Goal: Communication & Community: Answer question/provide support

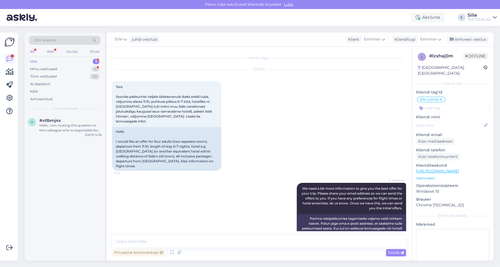
click at [76, 127] on div "Hello, I am routing this question to the colleague who is responsible for this …" at bounding box center [70, 128] width 62 height 10
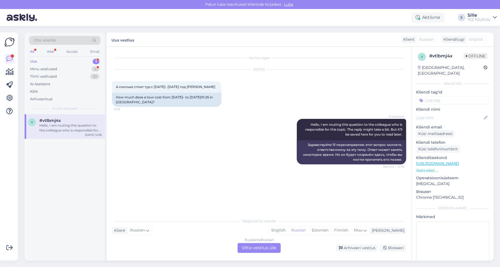
click at [261, 249] on div "Russian to Russian Võta vestlus üle" at bounding box center [259, 248] width 43 height 10
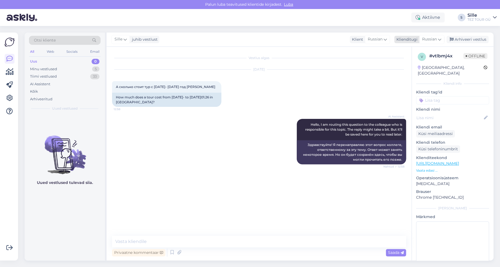
click at [426, 38] on span "Russian" at bounding box center [429, 39] width 15 height 6
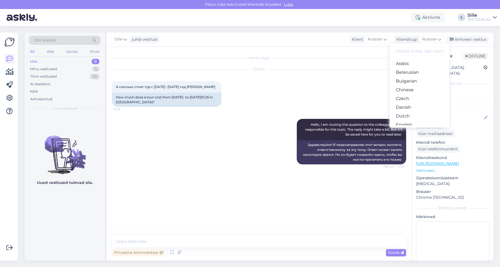
click at [411, 129] on link "Estonian" at bounding box center [420, 133] width 60 height 9
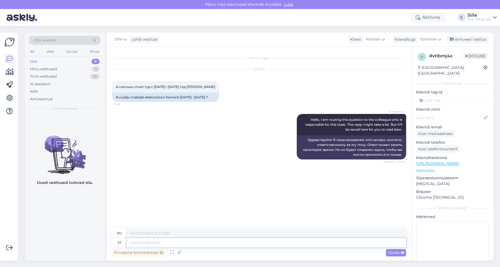
drag, startPoint x: 144, startPoint y: 240, endPoint x: 159, endPoint y: 241, distance: 14.5
click at [144, 240] on textarea at bounding box center [266, 242] width 280 height 9
type textarea "Tere"
type textarea "Привет"
type textarea "Tere päevast!"
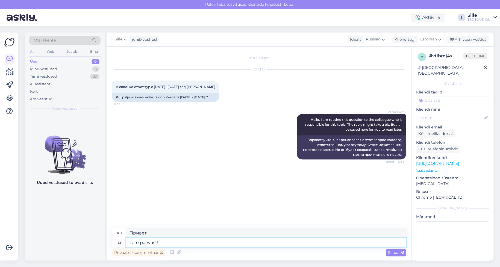
type textarea "Добрый день!"
type textarea "Tere päevast!"
click at [398, 251] on span "Saada" at bounding box center [396, 252] width 16 height 5
drag, startPoint x: 135, startPoint y: 244, endPoint x: 140, endPoint y: 243, distance: 5.3
click at [135, 243] on textarea at bounding box center [266, 242] width 280 height 9
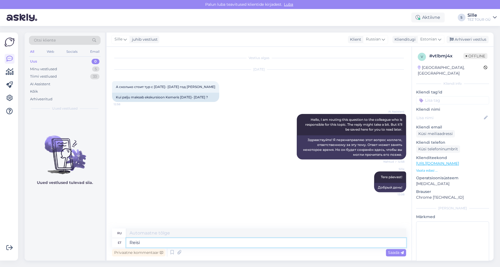
type textarea "Reisip"
type textarea "Путешествовать"
type textarea "Reisipakettide"
type textarea "Туристические пакеты"
type textarea "Reisipakettide h"
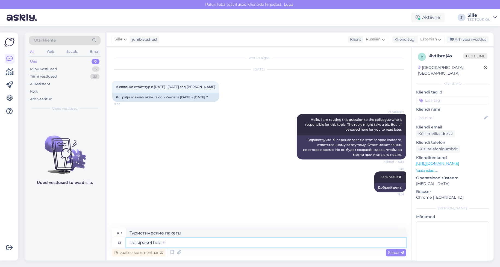
type textarea "Туристические пакеты ч"
type textarea "Reisipakettide hinnad o"
type textarea "Цены на туристические пакеты"
type textarea "Reisipakettide hinnad on"
type textarea "Цены на туристические пакеты:"
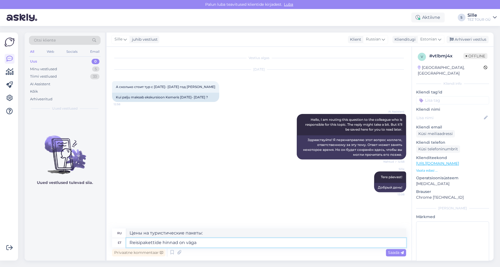
type textarea "Reisipakettide hinnad on väga e"
type textarea "Цены на туристические пакеты очень"
type textarea "Reisipakettide hinnad on väga erinevad."
type textarea "Цены на туристические пакеты сильно различаются."
drag, startPoint x: 196, startPoint y: 241, endPoint x: 198, endPoint y: 244, distance: 3.3
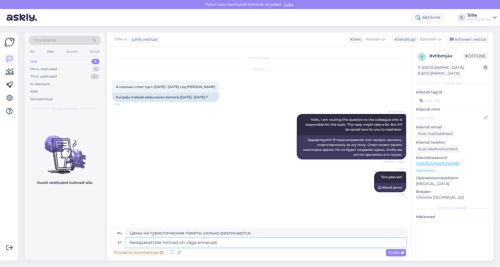
click at [197, 242] on textarea "Reisipakettide hinnad on väga erinevad." at bounding box center [266, 242] width 280 height 9
type textarea "Reisipakettide hinnad on verinevad."
type textarea "Цены на туристические пакеты различаются незначительно."
type textarea "Reisipakettide hinnad on erinevad."
type textarea "Цены на туристические пакеты различаются."
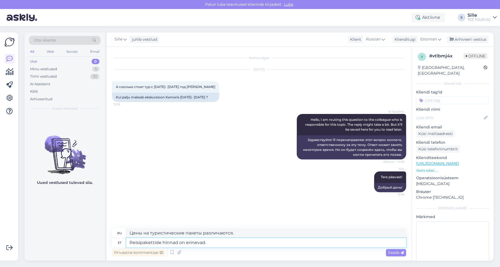
drag, startPoint x: 215, startPoint y: 247, endPoint x: 127, endPoint y: 247, distance: 88.6
click at [127, 247] on textarea "Reisipakettide hinnad on erinevad." at bounding box center [266, 242] width 280 height 9
type textarea "N"
type textarea "Meil"
type textarea "Мы"
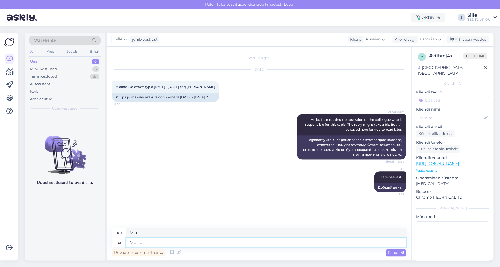
type textarea "Meil on"
type textarea "У нас есть"
type textarea "Meil on pakkumises"
type textarea "У нас есть в продаже"
type textarea "Meil on pakkumises lai"
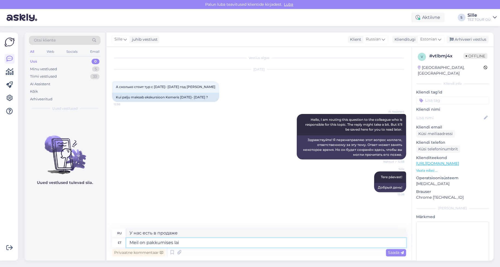
type textarea "Мы предлагаем широкий ассортимент продукции."
type textarea "Meil on pakkumises [PERSON_NAME]"
type textarea "У нас есть широкий выбор на продажу"
type textarea "Meil on pakkumises [PERSON_NAME] reise"
type textarea "Мы предлагаем широкий выбор туров"
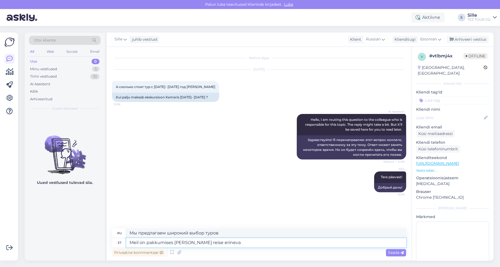
type textarea "Meil on pakkumises [PERSON_NAME] reise erineva"
type textarea "Мы предлагаем широкий выбор туров с различными"
type textarea "Meil on pakkumises [PERSON_NAME] reise erineva hinnaga"
type textarea "Мы предлагаем широкий выбор туров по разным ценам."
type textarea "Meil on pakkumises [PERSON_NAME] reise erineva hinnaga"
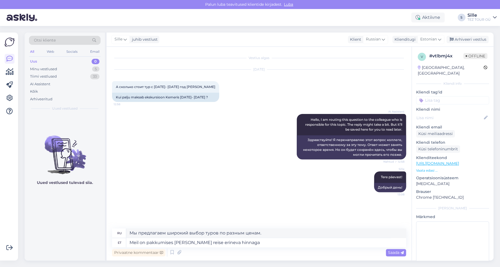
click at [395, 253] on span "Saada" at bounding box center [396, 252] width 16 height 5
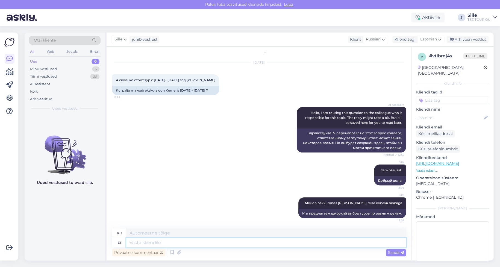
click at [139, 243] on textarea at bounding box center [266, 242] width 280 height 9
type textarea "P"
type textarea "Selleks"
type textarea "Для этой цели"
type textarea "Selleks,"
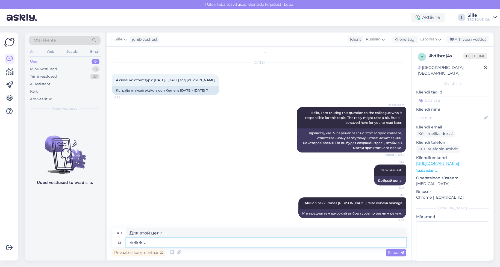
type textarea "Для этой цели,"
type textarea "Selleks, et s"
type textarea "Для того, чтобы"
type textarea "Selleks, et saakime"
type textarea "Для того, чтобы мы"
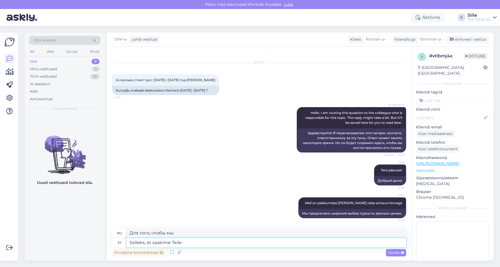
type textarea "Selleks, et saakime Teile t"
type textarea "Для того, чтобы мы могли предоставить вам"
type textarea "Selleks, et saakime Teile teha"
type textarea "Чтобы мы могли сделать это для вас"
type textarea "Selleks, et saakime Teile teha pakkumise"
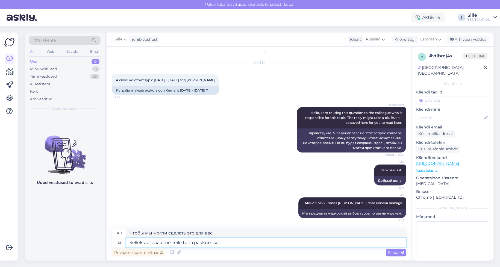
type textarea "Чтобы мы могли сделать вам предложение"
type textarea "Selleks, et saakime Teile teha pakkumise palun"
type textarea "Для того, чтобы мы могли сделать вам предложение, пожалуйста,"
type textarea "Selleks, et saakime Teile teha pakkumise palun täpsustage re"
type textarea "Для того чтобы мы сделали [PERSON_NAME] предложение, пожалуйста, укажите"
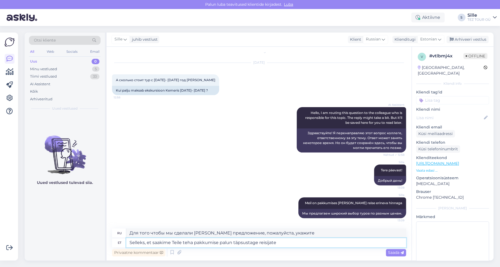
type textarea "Selleks, et saakime Teile teha pakkumise palun täpsustage reisijate a"
type textarea "Для того чтобы мы сделали [PERSON_NAME] предложение, укажите, пожалуйста, колич…"
type textarea "Selleks, et saakime Teile teha pakkumise palun täpsustage reisijate arv. Kui T"
type textarea "Чтобы мы могли сделать вам предложение, пожалуйста, укажите количество пассажир…"
type textarea "Selleks, et saakime Teile teha pakkumise palun täpsustage reisijate arv. Kui Te…"
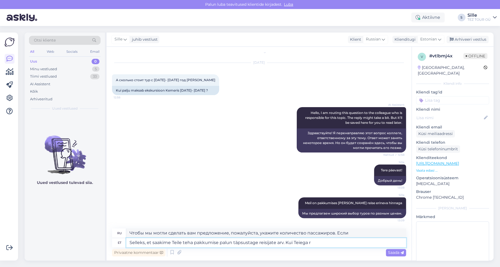
type textarea "Чтобы мы могли сделать вам предложение, пожалуйста, укажите количество пассажир…"
type textarea "Selleks, et saakime Teile teha pakkumise palun täpsustage reisijate arv. Kui Te…"
type textarea "Чтобы мы могли сделать вам предложение, пожалуйста, укажите количество пассажир…"
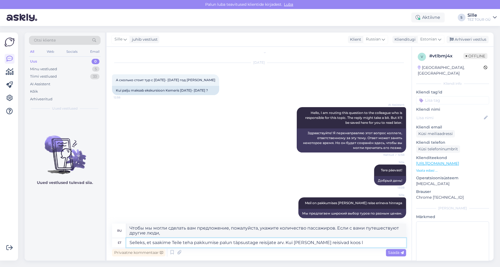
type textarea "Selleks, et saakime Teile teha pakkumise palun täpsustage reisijate arv. Kui [P…"
type textarea "Чтобы мы могли сделать вам предложение, пожалуйста, укажите количество пассажир…"
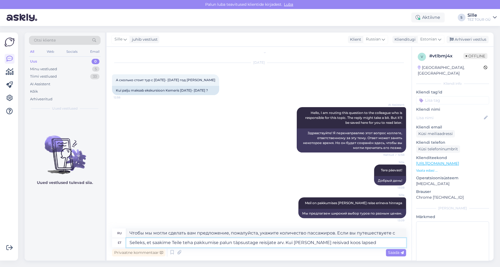
type textarea "Selleks, et saakime Teile teha pakkumise palun täpsustage reisijate arv. Kui [P…"
type textarea "Чтобы мы могли сделать вам предложение, пожалуйста, укажите количество пассажир…"
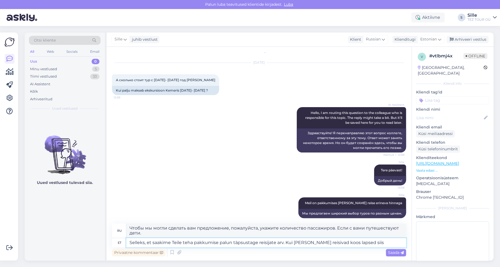
type textarea "Selleks, et saakime Teile teha pakkumise palun täpsustage reisijate arv. Kui [P…"
type textarea "Чтобы мы могли сделать вам предложение, пожалуйста, укажите количество пассажир…"
type textarea "Selleks, et saakime Teile teha pakkumise palun täpsustage reisijate arv. Kui [P…"
type textarea "Чтобы мы могли сделать вам предложение, пожалуйста, укажите количество пассажир…"
type textarea "Selleks, et saakime Teile teha pakkumise palun täpsustage reisijate arv. Kui [P…"
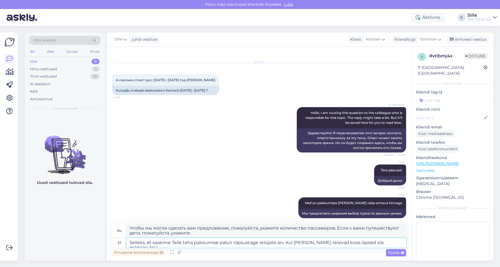
type textarea "Чтобы мы могли сделать вам предложение, пожалуйста, укажите количество пассажир…"
type textarea "Selleks, et saakime Teile teha pakkumise palun täpsustage reisijate arv. Kui [P…"
type textarea "Чтобы мы могли сделать вам предложение, пожалуйста, укажите количество пассажир…"
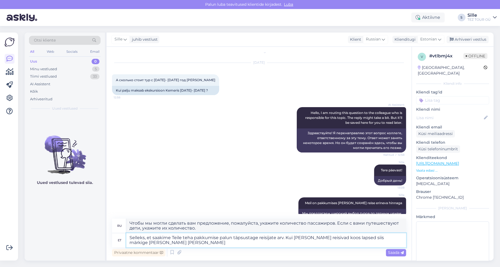
type textarea "Selleks, et saakime Teile teha pakkumise palun täpsustage reisijate arv. Kui [P…"
type textarea "Чтобы мы могли сделать вам предложение, пожалуйста, укажите количество пассажир…"
type textarea "Selleks, et saakime Teile teha pakkumise palun täpsustage reisijate arv. Kui [P…"
type textarea "Чтобы мы могли сделать вам предложение, пожалуйста, укажите количество пассажир…"
type textarea "Selleks, et saakime Teile teha pakkumise palun täpsustage reisijate arv. Kui [P…"
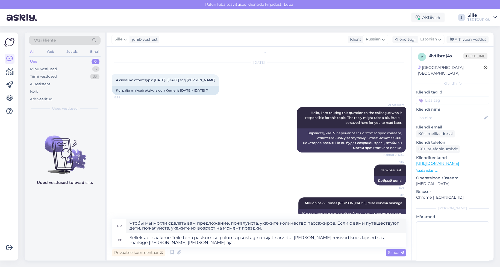
click at [394, 253] on span "Saada" at bounding box center [396, 252] width 16 height 5
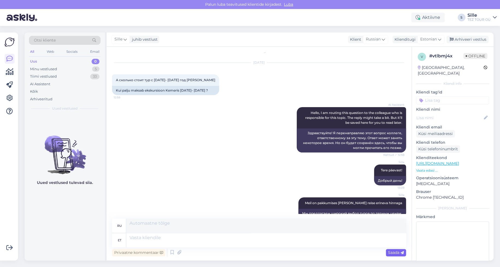
click at [394, 253] on span "Saada" at bounding box center [396, 252] width 16 height 5
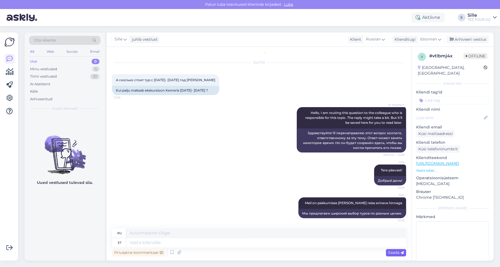
scroll to position [65, 0]
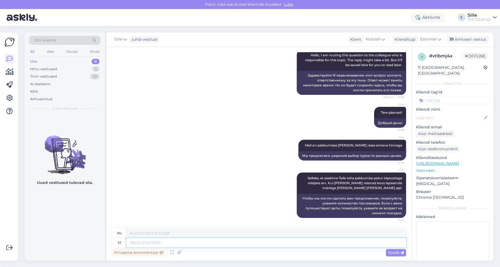
click at [147, 243] on textarea at bounding box center [266, 242] width 280 height 9
click at [134, 243] on textarea at bounding box center [266, 242] width 280 height 9
type textarea "Samuti"
type textarea "Также"
type textarea "Samuti aitab"
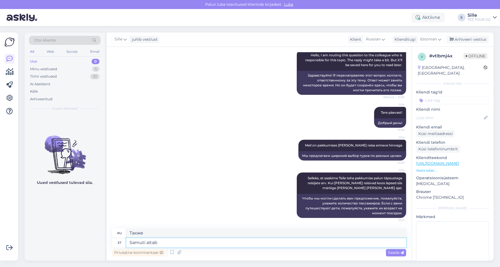
type textarea "Это также помогает"
type textarea "Samuti aitab pakkumise k"
type textarea "Это также помогает с поставками"
type textarea "Samuti ai"
type textarea "Это также помогает"
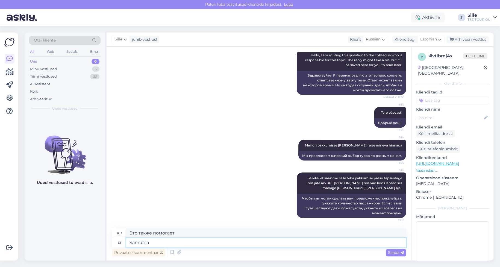
type textarea "Samuti"
type textarea "Также"
type textarea "Samuti on"
type textarea "Есть также"
type textarea "Samuti on hea te"
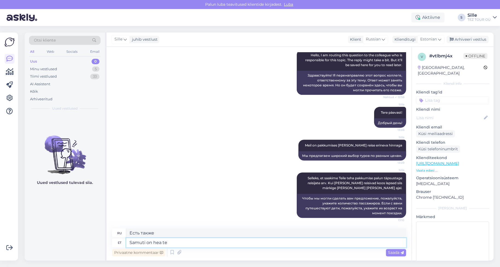
type textarea "Это тоже хорошо"
type textarea "Samuti on hea teada"
type textarea "Также полезно знать"
type textarea "Samuti on hea [PERSON_NAME]"
type textarea "Также полезно знать ваш"
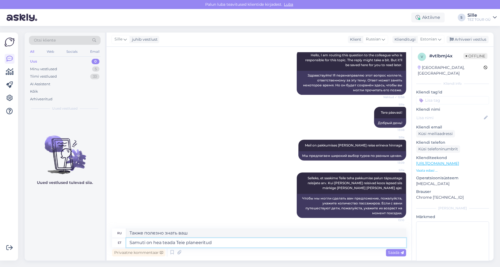
type textarea "Samuti on hea teada Teie planeeritud"
type textarea "Также полезно знать ваши запланированные"
type textarea "Samuti on hea [PERSON_NAME] planeeritud reisieelarvet"
type textarea "Также полезно знать запланированный бюджет поездки."
type textarea "Samuti on hea [PERSON_NAME] planeeritud reisieelarvet"
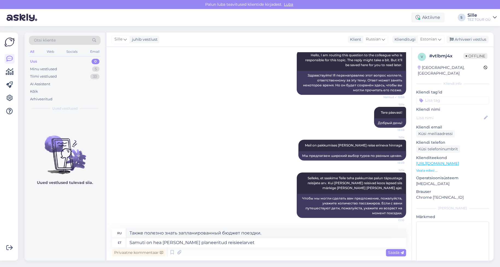
drag, startPoint x: 391, startPoint y: 253, endPoint x: 388, endPoint y: 253, distance: 3.0
click at [391, 252] on span "Saada" at bounding box center [396, 252] width 16 height 5
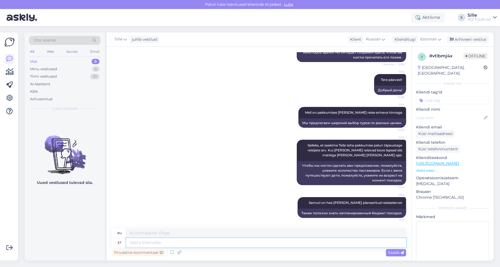
click at [134, 242] on textarea at bounding box center [266, 242] width 280 height 9
type textarea "Pakkumise"
type textarea "Предложение"
type textarea "Pakkumise soovime"
type textarea "Мы хотели бы получить предложение"
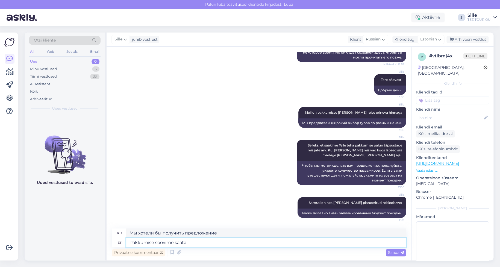
type textarea "Pakkumise soovime saata"
type textarea "Мы хотели бы отправить предложение."
type textarea "Pakkumise soovime saata Teie"
type textarea "Мы хотели бы отправить вам предложение."
type textarea "Pakkumise soovime saata Teie e-"
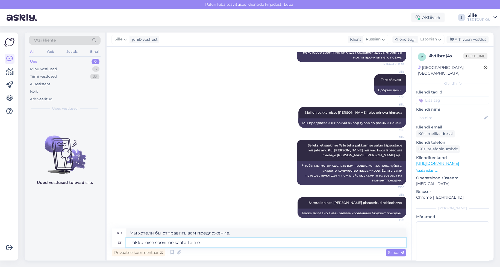
type textarea "Мы хотели бы отправить предложение на ваш адрес электронной почты."
type textarea "Pakkumise soovime saata Teie e-mailile"
type textarea "Мы хотели бы отправить предложение на Вашу электронную почту."
type textarea "Pakkumise soovime saata Teie e-mailile,"
type textarea "Мы хотели бы отправить предложение на Вашу электронную почту,"
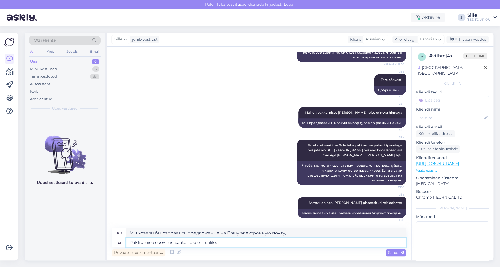
type textarea "Pakkumise soovime saata Teie e-mailile."
type textarea "Мы хотели бы отправить предложение на Вашу электронную почту."
type textarea "Pakkumise soovime saata Teie e-mailile. Selleks p"
type textarea "Мы хотели бы отправить предложение на вашу электронную почту. Для этого"
type textarea "Pakkumise soovime saata Teie e-mailile. Selleks palun te"
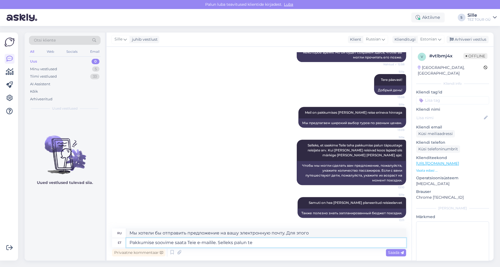
type textarea "Мы хотели бы отправить предложение на вашу электронную почту. Для этого, пожалу…"
type textarea "Pakkumise soovime saata Teie e-mailile. Selleks palun kirjuatage"
type textarea "Мы хотели бы отправить предложение на вашу электронную почту. Для этого напишит…"
type textarea "Pakkumise soovime saata Teie e-mailile. Selleks palun"
type textarea "Мы хотели бы отправить предложение на вашу электронную почту. Для этого, пожалу…"
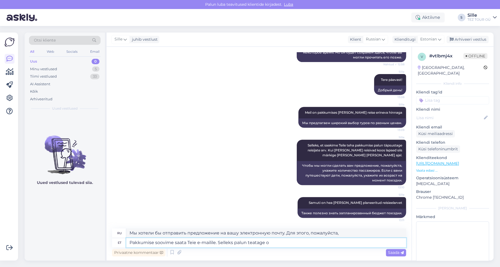
type textarea "Pakkumise soovime saata Teie e-mailile. Selleks palun teatage om"
type textarea "Мы хотели бы отправить предложение на вашу электронную почту. Для этого, пожалу…"
type textarea "Pakkumise soovime saata Teie e-mailile. Selleks palun teatage oma me"
type textarea "Мы хотели бы отправить предложение на вашу электронную почту. Для этого, пожалу…"
type textarea "Pakkumise soovime saata Teie e-mailile. Selleks palun teatage oma meiliaadress"
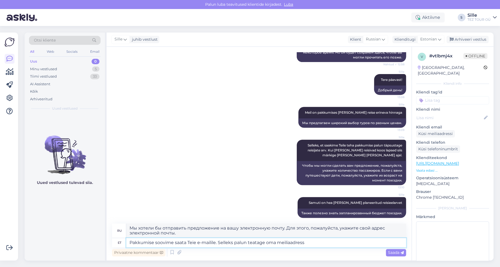
type textarea "Мы хотели бы отправить предложение на вашу электронную почту. Пожалуйста, укажи…"
type textarea "Pakkumise soovime saata Teie e-mailile. Selleks palun teatage oma meiliaadress"
click at [396, 252] on span "Saada" at bounding box center [396, 252] width 16 height 5
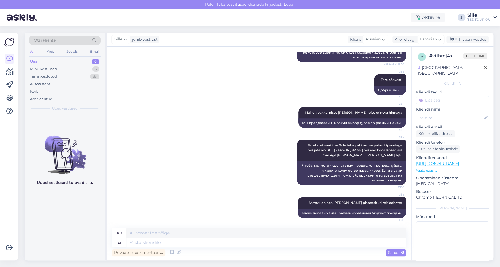
scroll to position [145, 0]
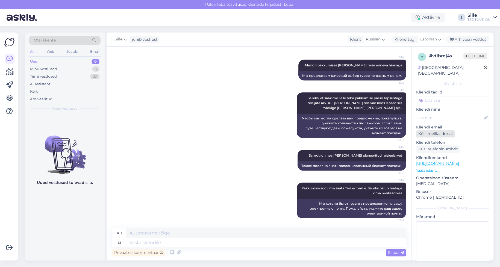
click at [436, 130] on div "Küsi meiliaadressi" at bounding box center [435, 133] width 39 height 7
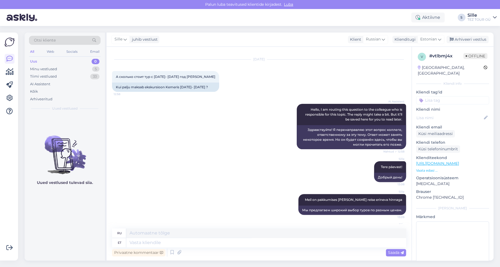
scroll to position [0, 0]
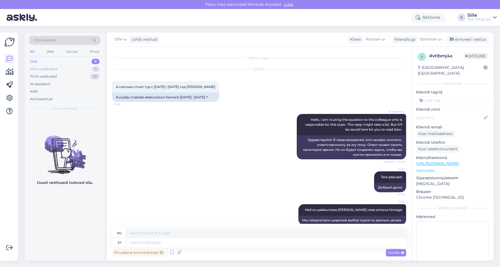
click at [53, 68] on div "Minu vestlused" at bounding box center [43, 68] width 27 height 5
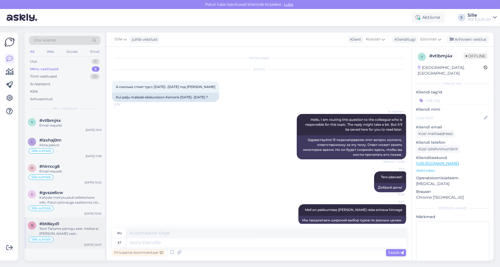
click at [69, 234] on div "Tere! Täname päringu eest. Hetkel ei [PERSON_NAME] veel [PERSON_NAME] COLLECTIO…" at bounding box center [70, 231] width 62 height 10
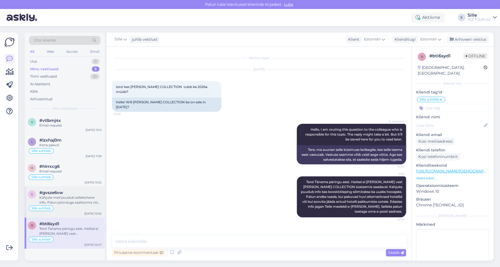
click at [78, 201] on div "Kahjuks meil puudub sellekohane info. Palun pöörduge saatkonna või välisministe…" at bounding box center [70, 200] width 62 height 10
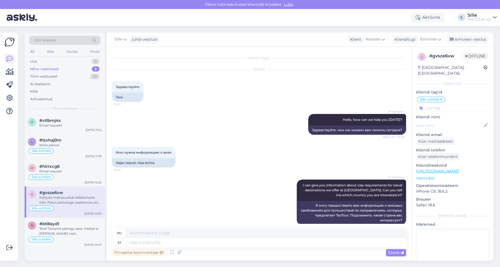
scroll to position [245, 0]
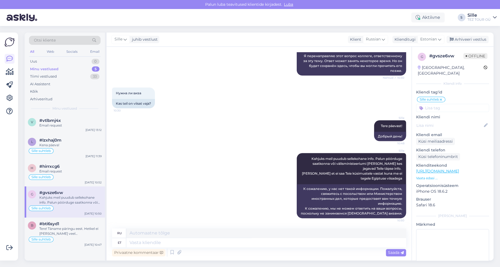
drag, startPoint x: 462, startPoint y: 40, endPoint x: 449, endPoint y: 48, distance: 15.0
click at [462, 40] on div "Arhiveeri vestlus" at bounding box center [468, 39] width 42 height 7
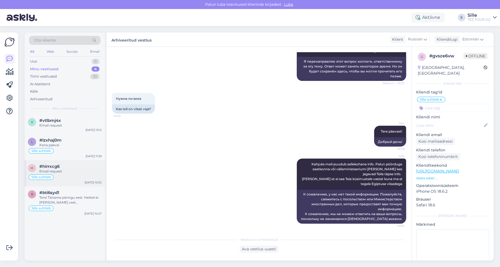
click at [51, 171] on div "Email request" at bounding box center [70, 171] width 62 height 5
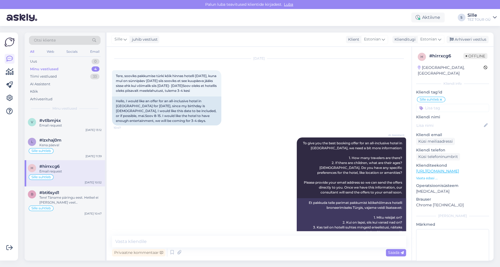
scroll to position [0, 0]
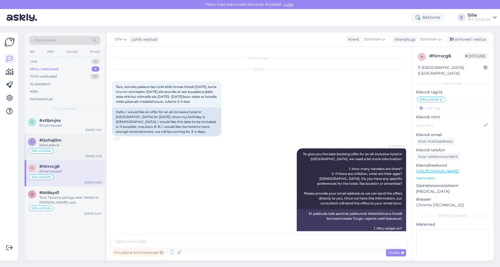
click at [64, 147] on div "l #lzxhaj0m Kena päeva! Sille suhtleb [DATE] 11:39" at bounding box center [65, 147] width 80 height 26
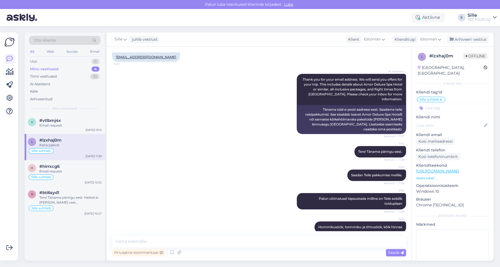
scroll to position [296, 0]
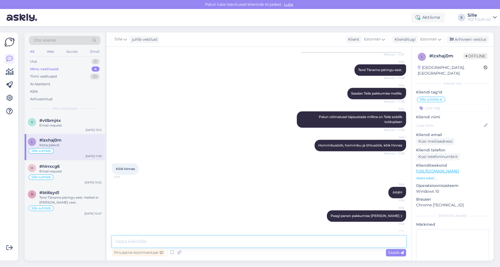
click at [135, 241] on textarea at bounding box center [259, 241] width 294 height 11
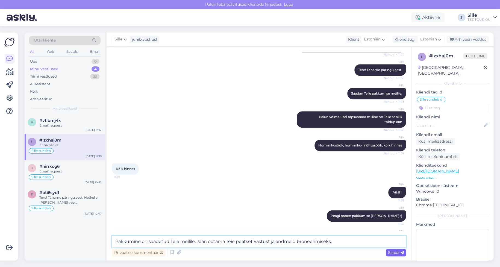
type textarea "Pakkumine on saadetud Teie meilile. Jään ootama Teie peatset vastust ja andmeid…"
click at [395, 251] on span "Saada" at bounding box center [396, 252] width 16 height 5
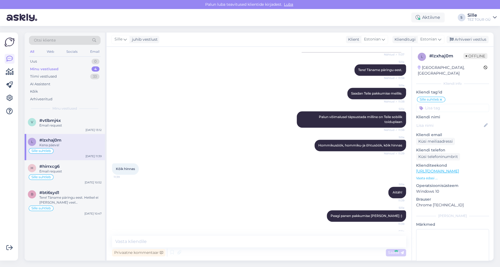
scroll to position [324, 0]
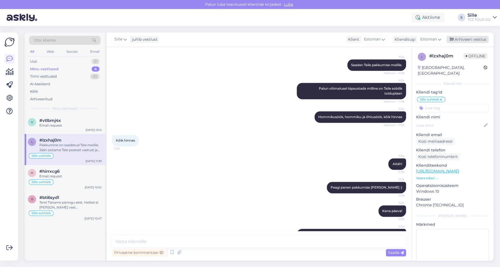
click at [470, 40] on div "Arhiveeri vestlus" at bounding box center [468, 39] width 42 height 7
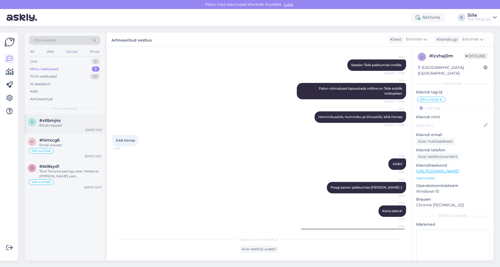
click at [62, 121] on div "#vtlbmj4x" at bounding box center [70, 120] width 62 height 5
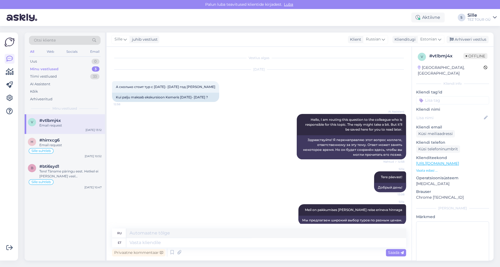
scroll to position [173, 0]
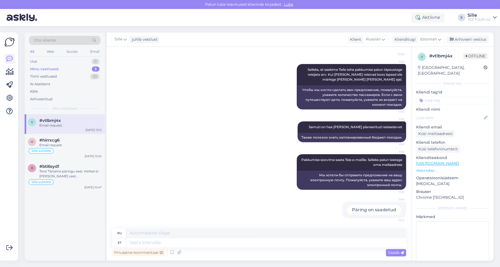
click at [430, 90] on div "Kliendi tag'id [PERSON_NAME] SPAM / VIRUS spam SOS Sille suhtleb OOTELEHT OOTAN…" at bounding box center [452, 96] width 73 height 15
click at [430, 96] on input at bounding box center [452, 100] width 73 height 8
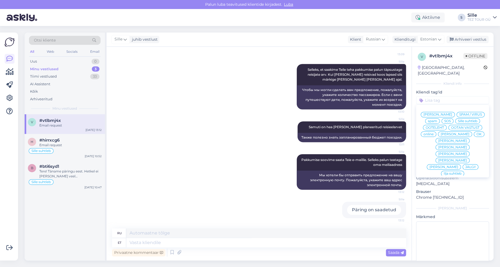
click at [458, 119] on span "Sille suhtleb" at bounding box center [467, 120] width 19 height 3
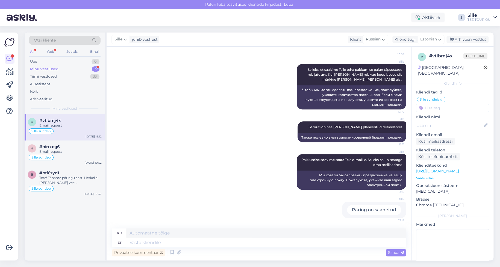
click at [54, 16] on div "Aktiivne S Sille TEZ TOUR OÜ" at bounding box center [250, 17] width 500 height 17
click at [64, 131] on div "Sille suhtleb" at bounding box center [65, 131] width 74 height 7
click at [77, 148] on div "#hirrxcg6" at bounding box center [70, 146] width 62 height 5
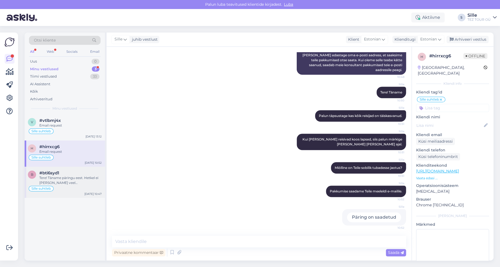
click at [60, 183] on div "Tere! Täname päringu eest. Hetkel ei [PERSON_NAME] veel [PERSON_NAME] COLLECTIO…" at bounding box center [70, 180] width 62 height 10
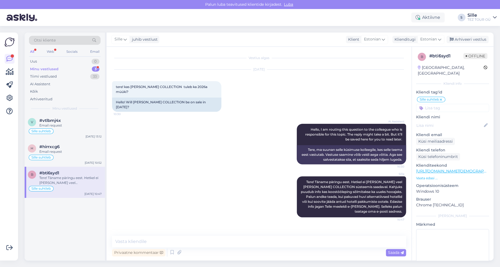
click at [52, 68] on div "Minu vestlused" at bounding box center [44, 68] width 28 height 5
click at [64, 61] on div "Uus 1" at bounding box center [65, 62] width 72 height 8
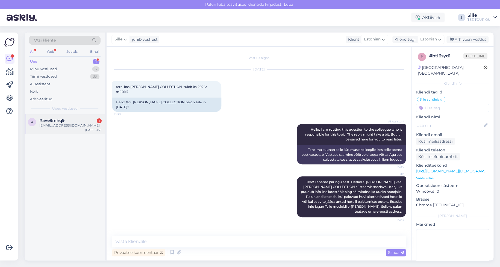
click at [71, 118] on div "#ave9mhq9 1" at bounding box center [70, 120] width 62 height 5
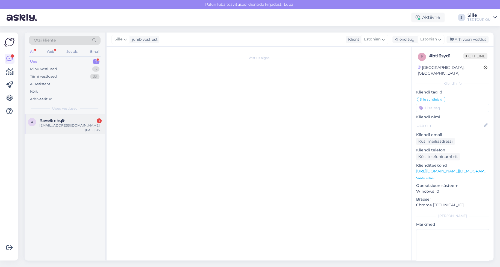
scroll to position [7, 0]
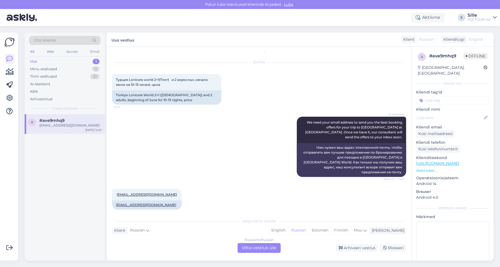
click at [259, 246] on div "Russian to Russian Võta vestlus üle" at bounding box center [259, 248] width 43 height 10
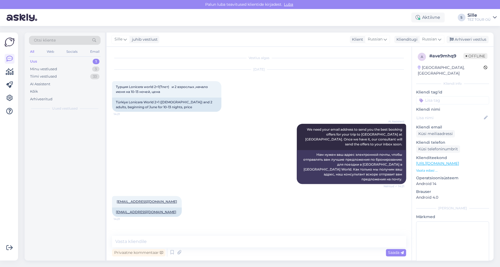
scroll to position [0, 0]
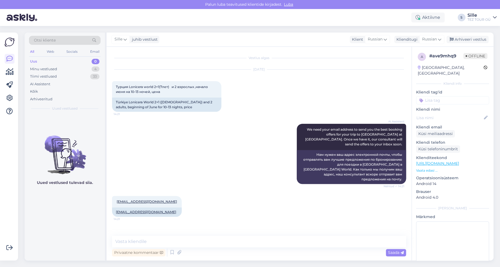
click at [433, 96] on input at bounding box center [452, 100] width 73 height 8
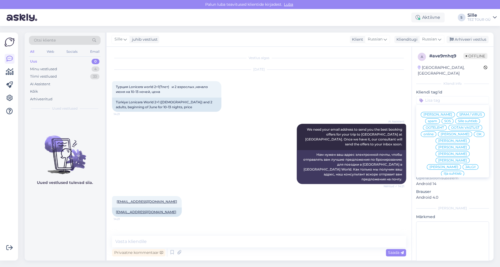
click at [458, 119] on span "Sille suhtleb" at bounding box center [467, 120] width 19 height 3
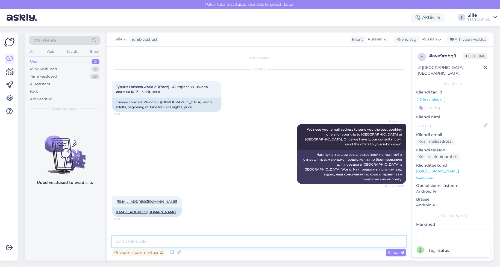
click at [158, 236] on textarea at bounding box center [259, 241] width 294 height 11
click at [433, 36] on div "Russian" at bounding box center [431, 39] width 25 height 9
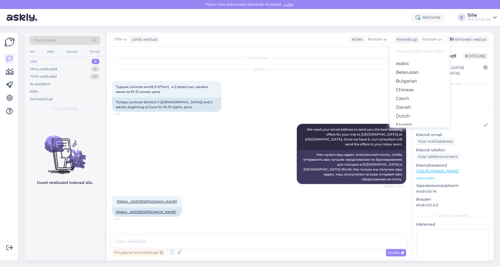
drag, startPoint x: 408, startPoint y: 77, endPoint x: 403, endPoint y: 82, distance: 6.8
click at [408, 129] on link "Estonian" at bounding box center [420, 133] width 60 height 9
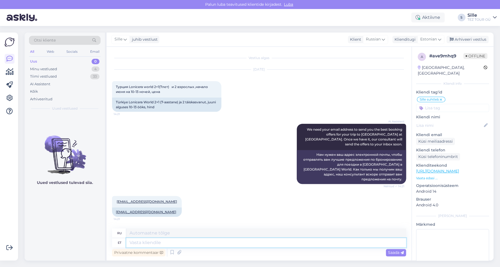
click at [133, 245] on textarea at bounding box center [266, 242] width 280 height 9
type textarea "Tere"
type textarea "Привет"
type textarea "Tere päeva"
type textarea "Добрый день"
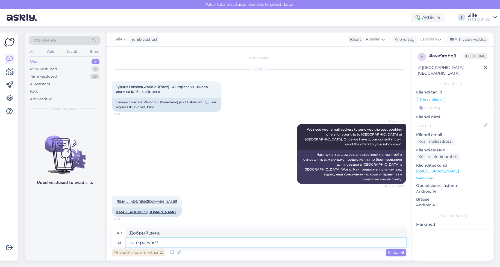
type textarea "Tere päevast!"
type textarea "Добрый день!"
type textarea "Tere päevast! Tänan"
type textarea "Добрый день! [GEOGRAPHIC_DATA]."
type textarea "Tere päevast! Tänan Teid päringu e"
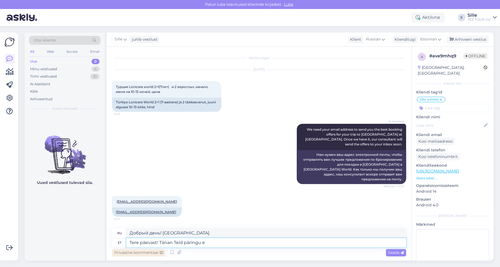
type textarea "Добрый день! Спасибо за ваш запрос."
type textarea "Tere päevast! Tänan Teid päringu eest. [GEOGRAPHIC_DATA]"
type textarea "Добрый день! Спасибо за ваш запрос. Я отправлю"
type textarea "Tere päevast! Tänan Teid päringu eest. [GEOGRAPHIC_DATA] Teile"
type textarea "Добрый день! Спасибо за ваш запрос. Я вам отправлю."
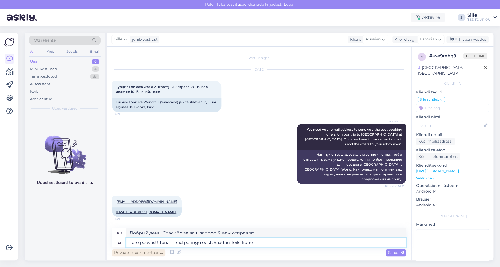
type textarea "Tere päevast! Tänan Teid päringu eest. Saadan Teile kohe p"
type textarea "Добрый день! Спасибо за ваш запрос. Я немедленно отправлю его вам."
type textarea "Tere päevast! Tänan Teid päringu eest. Saadan Teile kohe pakkumise n"
type textarea "Добрый день! Спасибо за ваш запрос. Я немедленно отправлю вам предложение."
type textarea "Tere päevast! Tänan Teid päringu eest. Saadan Teile kohe pakkumise ning kui"
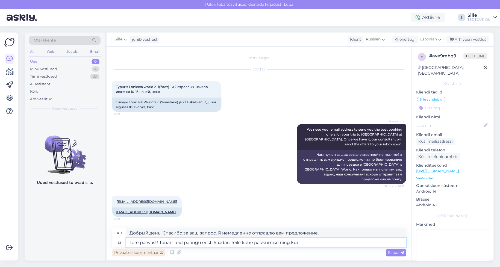
type textarea "Добрый день! Спасибо за ваш запрос. Я немедленно отправлю вам предложение, и ес…"
type textarea "Tere päevast! Tänan Teid päringu eest. Saadan Teile kohe pakkumise ning kui sob…"
type textarea "Добрый день! Спасибо за ваш запрос. Я немедленно отправлю вам предложение, и ес…"
type textarea "Tere päevast! Tänan Teid päringu eest. Saadan Teile kohe pakkumise ning kui sob…"
type textarea "Добрый день! Спасибо за ваш запрос. Я немедленно отправлю вам предложение, и, е…"
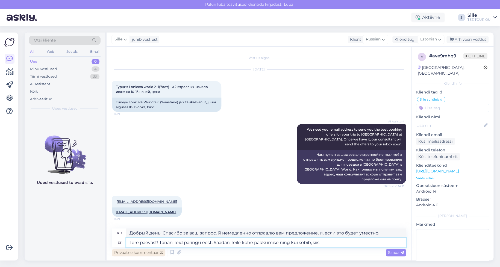
type textarea "Tere päevast! Tänan Teid päringu eest. Saadan Teile kohe pakkumise ning kui sob…"
type textarea "Добрый день! Спасибо за ваш запрос. Я немедленно отправлю вам предложение, и ес…"
type textarea "Tere päevast! Tänan Teid päringu eest. Saadan Teile kohe pakkumise ning kui sob…"
type textarea "Добрый день! Спасибо за ваш запрос. Я немедленно отправлю вам предложение, и ес…"
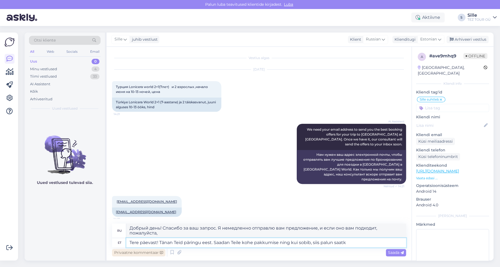
type textarea "Tere päevast! Tänan Teid päringu eest. Saadan Teile kohe pakkumise ning kui sob…"
type textarea "Добрый день! Спасибо за ваш запрос. Я немедленно отправлю вам предложение, и ес…"
type textarea "Tere päevast! Tänan Teid päringu eest. Saadan Teile kohe pakkumise ning kui sob…"
type textarea "Добрый день! Спасибо за ваш запрос. Я немедленно отправлю вам предложение, и ес…"
type textarea "Tere päevast! Tänan Teid päringu eest. Saadan Teile kohe pakkumise ning kui sob…"
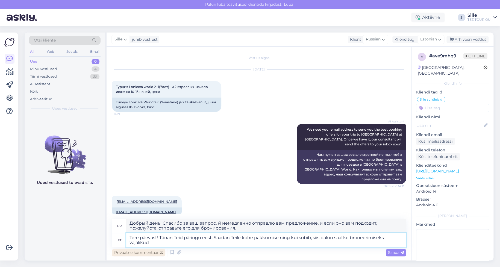
type textarea "Добрый день! Спасибо за ваш запрос. Я немедленно отправлю вам предложение, и ес…"
type textarea "Tere päevast! Tänan Teid päringu eest. Saadan Teile kohe pakkumise ning kui sob…"
type textarea "Добрый день! Спасибо за ваш запрос. Я немедленно отправлю вам предложение, и ес…"
type textarea "Tere päevast! Tänan Teid päringu eest. Saadan Teile kohe pakkumise ning kui sob…"
click at [393, 251] on span "Saada" at bounding box center [396, 252] width 16 height 5
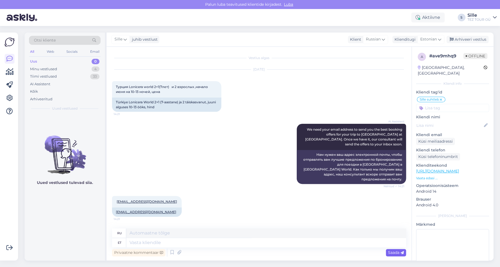
scroll to position [51, 0]
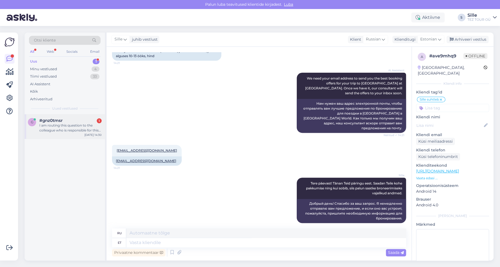
click at [65, 127] on div "I am routing this question to the colleague who is responsible for this topic. …" at bounding box center [70, 128] width 62 height 10
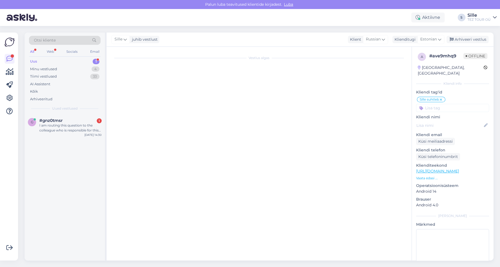
scroll to position [25, 0]
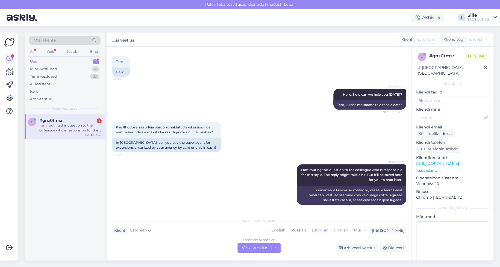
click at [255, 247] on div "Estonian to Estonian Võta vestlus üle" at bounding box center [259, 248] width 43 height 10
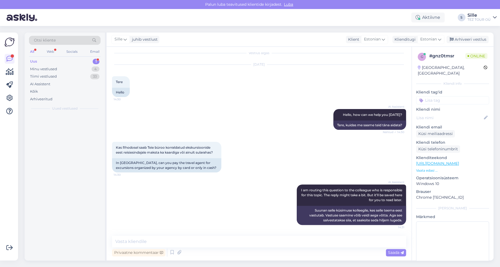
scroll to position [5, 0]
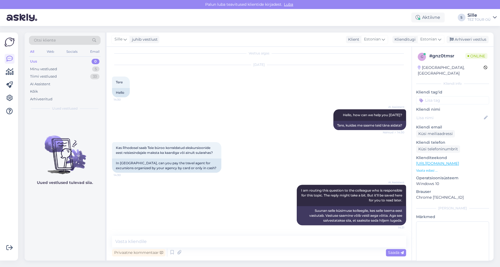
click at [433, 96] on input at bounding box center [452, 100] width 73 height 8
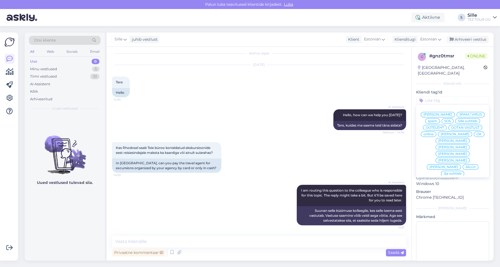
click at [455, 118] on div "Sille suhtleb" at bounding box center [467, 120] width 25 height 5
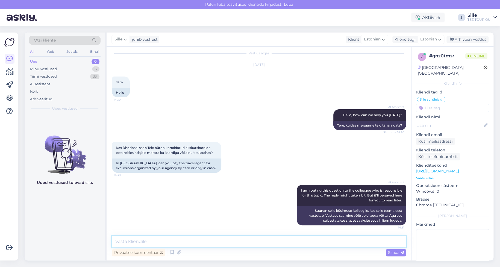
drag, startPoint x: 128, startPoint y: 242, endPoint x: 136, endPoint y: 240, distance: 8.1
click at [134, 240] on textarea at bounding box center [259, 241] width 294 height 11
click at [148, 241] on textarea "Tere! Üldjuhul saab tasuda ekskursioonide eest sularahas kui ka kaardiga." at bounding box center [259, 241] width 294 height 11
drag, startPoint x: 172, startPoint y: 242, endPoint x: 128, endPoint y: 242, distance: 44.3
click at [128, 242] on textarea "Tere! Üldjuhul saab tasuda ekskursioonide eest sularahas kui ka kaardiga." at bounding box center [259, 241] width 294 height 11
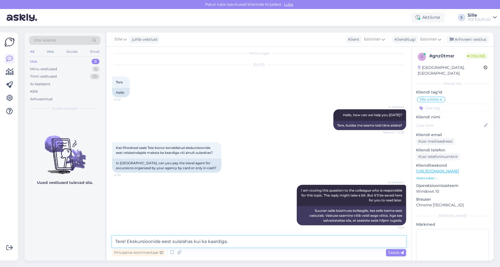
drag, startPoint x: 172, startPoint y: 241, endPoint x: 177, endPoint y: 243, distance: 4.7
click at [172, 241] on textarea "Tere! Ekskursioonide eest sularahas kui ka kaardiga." at bounding box center [259, 241] width 294 height 11
click at [263, 242] on textarea "Tere! Ekskursioonide eest saab tasuda sularahas kui ka kaardiga." at bounding box center [259, 241] width 294 height 11
click at [255, 241] on textarea "Tere! Ekskursioonide eest saab tasuda sularahas kui ka kaardiga." at bounding box center [259, 241] width 294 height 11
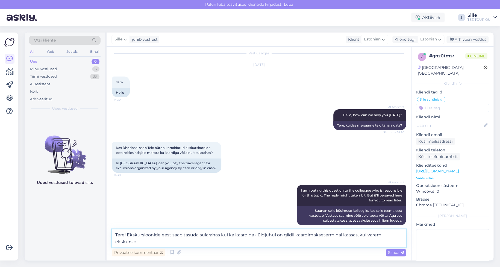
scroll to position [11, 0]
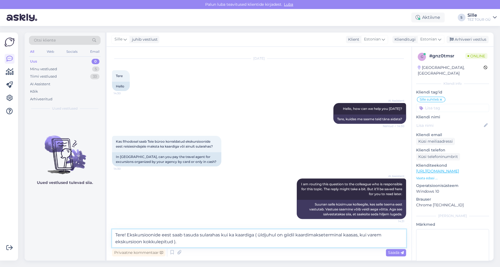
drag, startPoint x: 359, startPoint y: 236, endPoint x: 363, endPoint y: 241, distance: 6.2
click at [363, 241] on textarea "Tere! Ekskursioonide eest saab tasuda sularahas kui ka kaardiga ( üldjuhul on g…" at bounding box center [259, 238] width 294 height 18
click at [192, 243] on textarea "Tere! Ekskursioonide eest saab tasuda sularahas kui ka kaardiga ( üldjuhul on g…" at bounding box center [259, 238] width 294 height 18
click at [195, 245] on textarea "Tere! Ekskursioonide eest saab tasuda sularahas kui ka kaardiga ( üldjuhul on g…" at bounding box center [259, 238] width 294 height 18
click at [191, 243] on textarea "Tere! Ekskursioonide eest saab tasuda sularahas kui ka kaardiga ( üldjuhul on g…" at bounding box center [259, 238] width 294 height 18
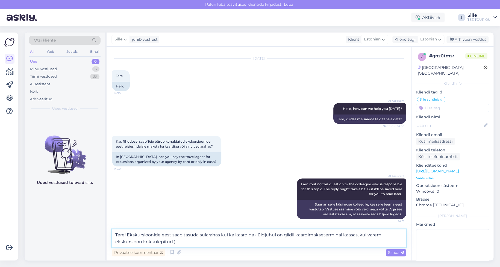
click at [178, 242] on textarea "Tere! Ekskursioonide eest saab tasuda sularahas kui ka kaardiga ( üldjuhul on g…" at bounding box center [259, 238] width 294 height 18
drag, startPoint x: 255, startPoint y: 236, endPoint x: 261, endPoint y: 240, distance: 7.5
click at [261, 240] on textarea "Tere! Ekskursioonide eest saab tasuda sularahas kui ka kaardiga ( üldjuhul on g…" at bounding box center [259, 238] width 294 height 18
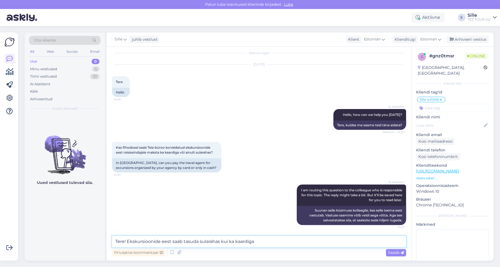
scroll to position [5, 0]
type textarea "Tere! Ekskursioonide eest saab tasuda sularahas kui ka kaardiga"
drag, startPoint x: 397, startPoint y: 253, endPoint x: 389, endPoint y: 255, distance: 7.6
click at [397, 253] on span "Saada" at bounding box center [396, 252] width 16 height 5
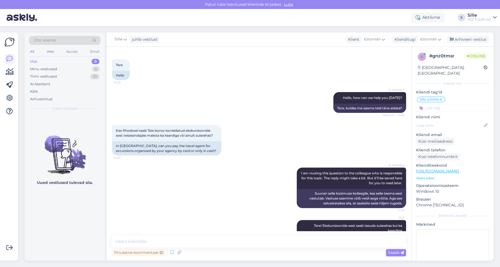
scroll to position [33, 0]
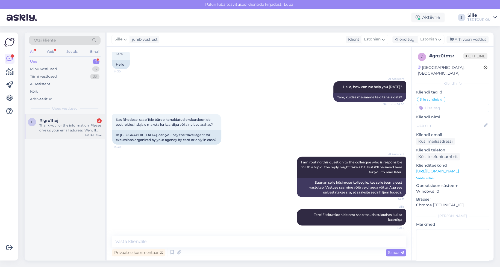
click at [55, 130] on div "Thank you for the information. Please give us your email address. We will send …" at bounding box center [70, 128] width 62 height 10
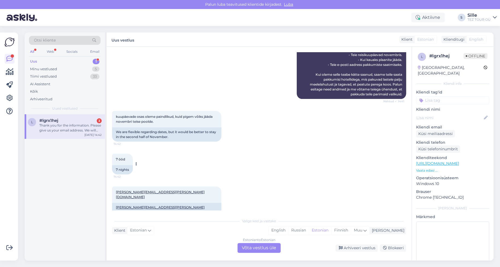
scroll to position [292, 0]
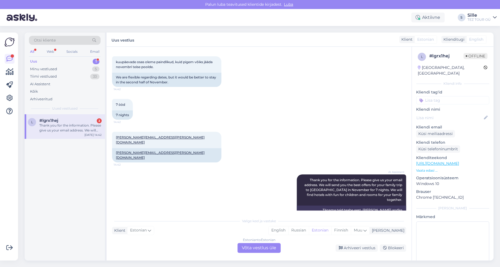
click at [259, 246] on div "Estonian to Estonian Võta vestlus üle" at bounding box center [259, 248] width 43 height 10
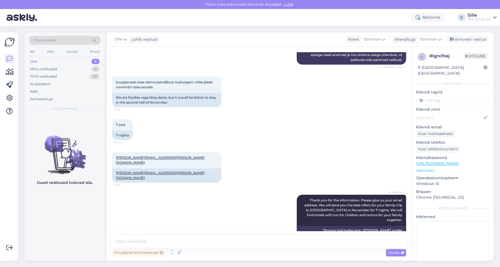
click at [426, 96] on input at bounding box center [452, 100] width 73 height 8
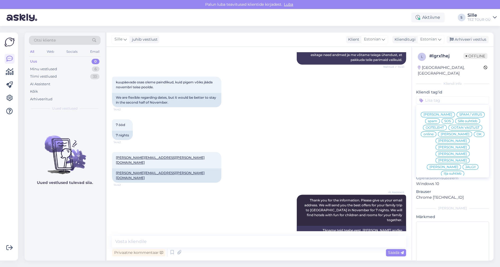
click at [458, 119] on span "Sille suhtleb" at bounding box center [467, 120] width 19 height 3
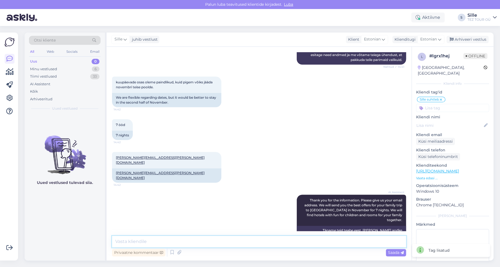
click at [130, 240] on textarea at bounding box center [259, 241] width 294 height 11
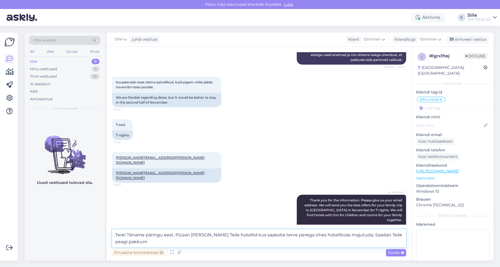
scroll to position [279, 0]
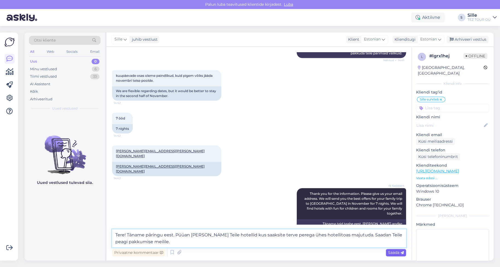
type textarea "Tere! Täname päringu eest. Püüan [PERSON_NAME] Teile hotellid kus saaksite terv…"
click at [395, 251] on span "Saada" at bounding box center [396, 252] width 16 height 5
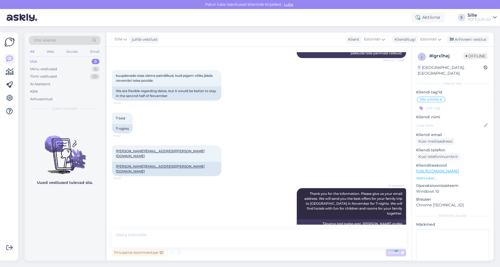
scroll to position [305, 0]
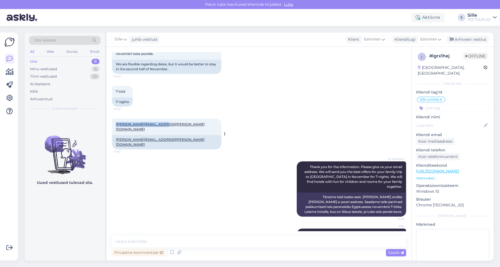
drag, startPoint x: 111, startPoint y: 113, endPoint x: 165, endPoint y: 112, distance: 53.9
click at [165, 112] on div "Vestlus algas [DATE] Tere Teie kodulehel ei [PERSON_NAME] isegi valida, sest 4 …" at bounding box center [259, 154] width 305 height 214
copy link "[PERSON_NAME][EMAIL_ADDRESS][PERSON_NAME][DOMAIN_NAME]"
click at [462, 250] on textarea at bounding box center [452, 253] width 73 height 49
